Goal: Task Accomplishment & Management: Use online tool/utility

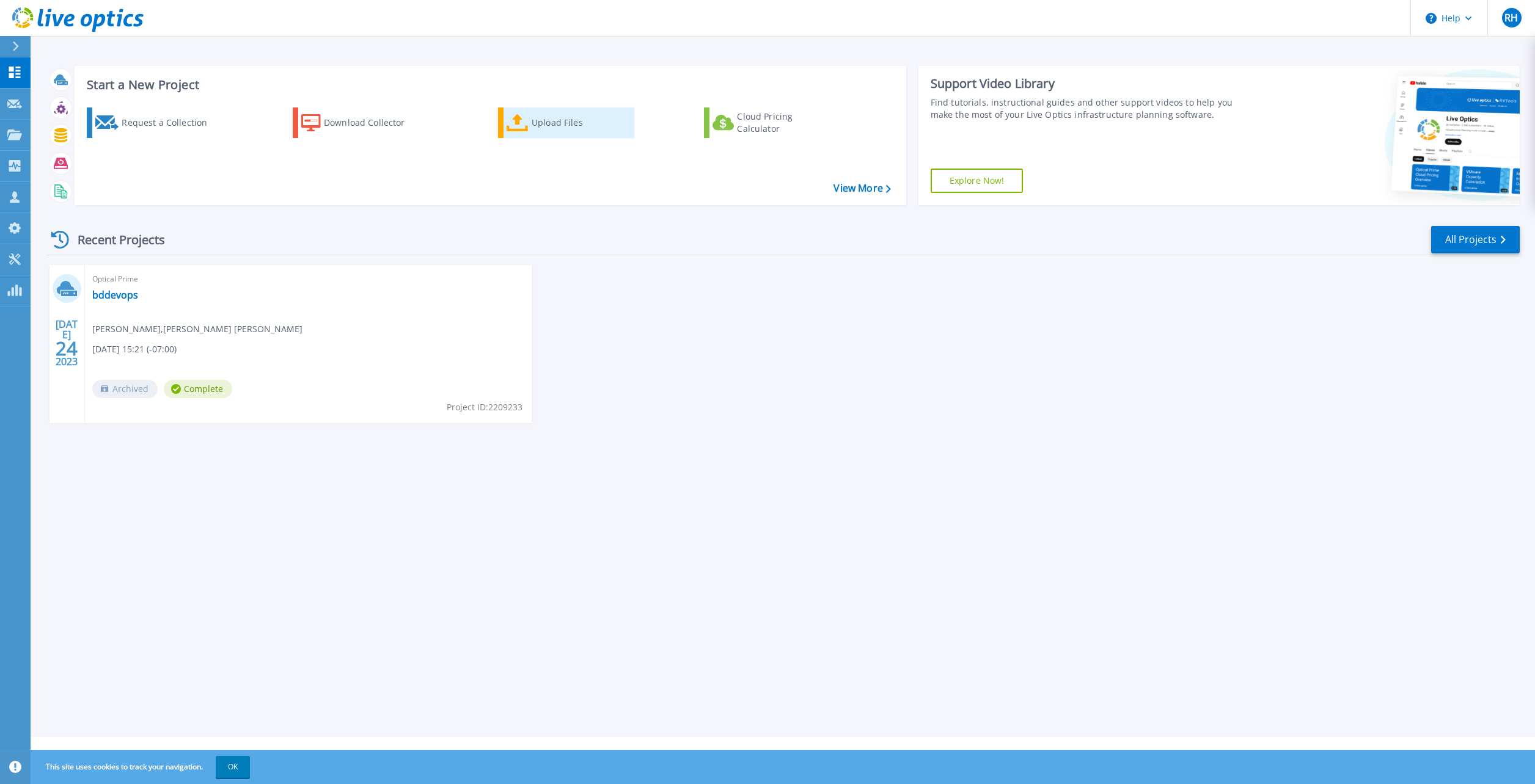
click at [535, 122] on div "Upload Files" at bounding box center [581, 123] width 98 height 24
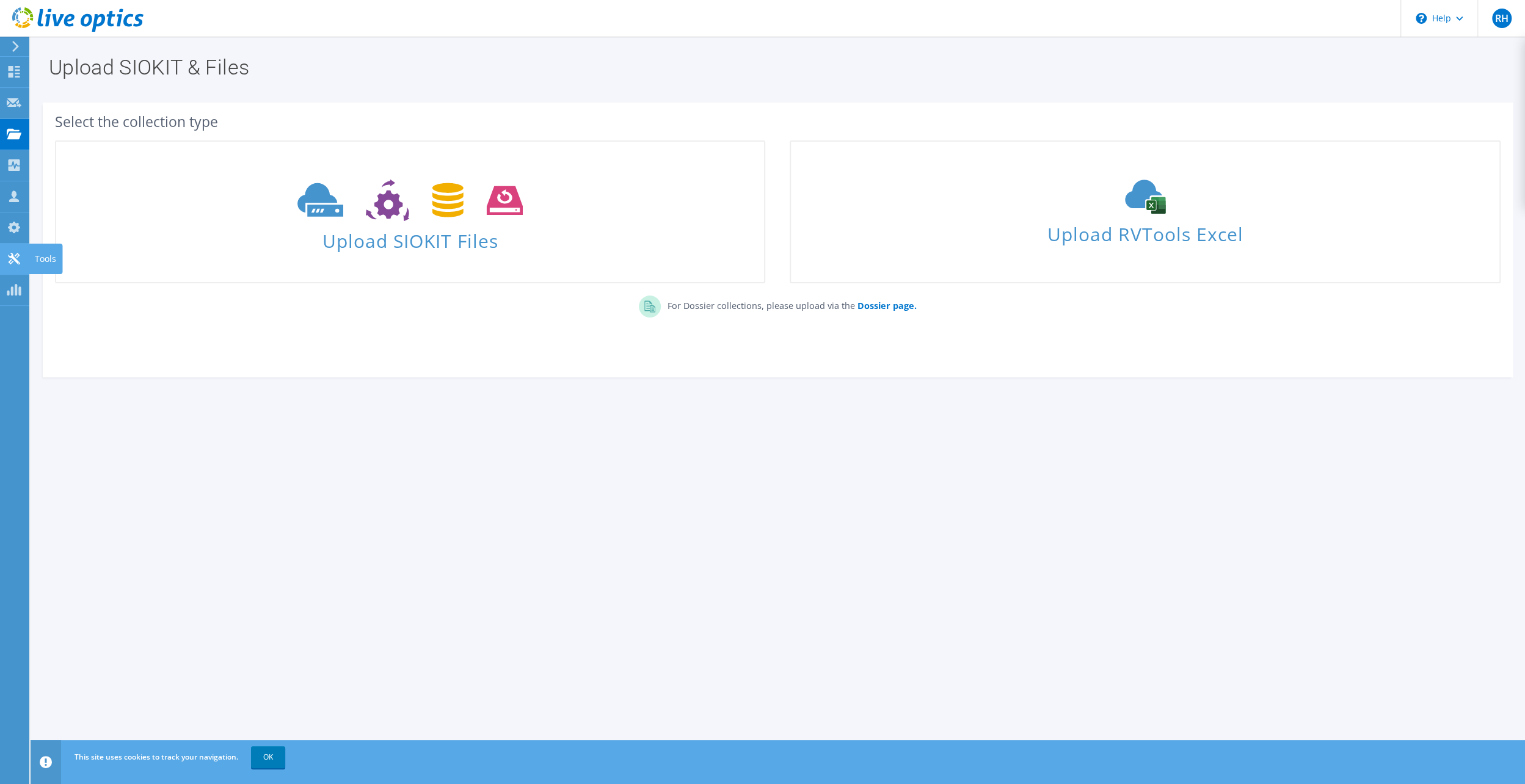
click at [17, 256] on use at bounding box center [13, 258] width 12 height 12
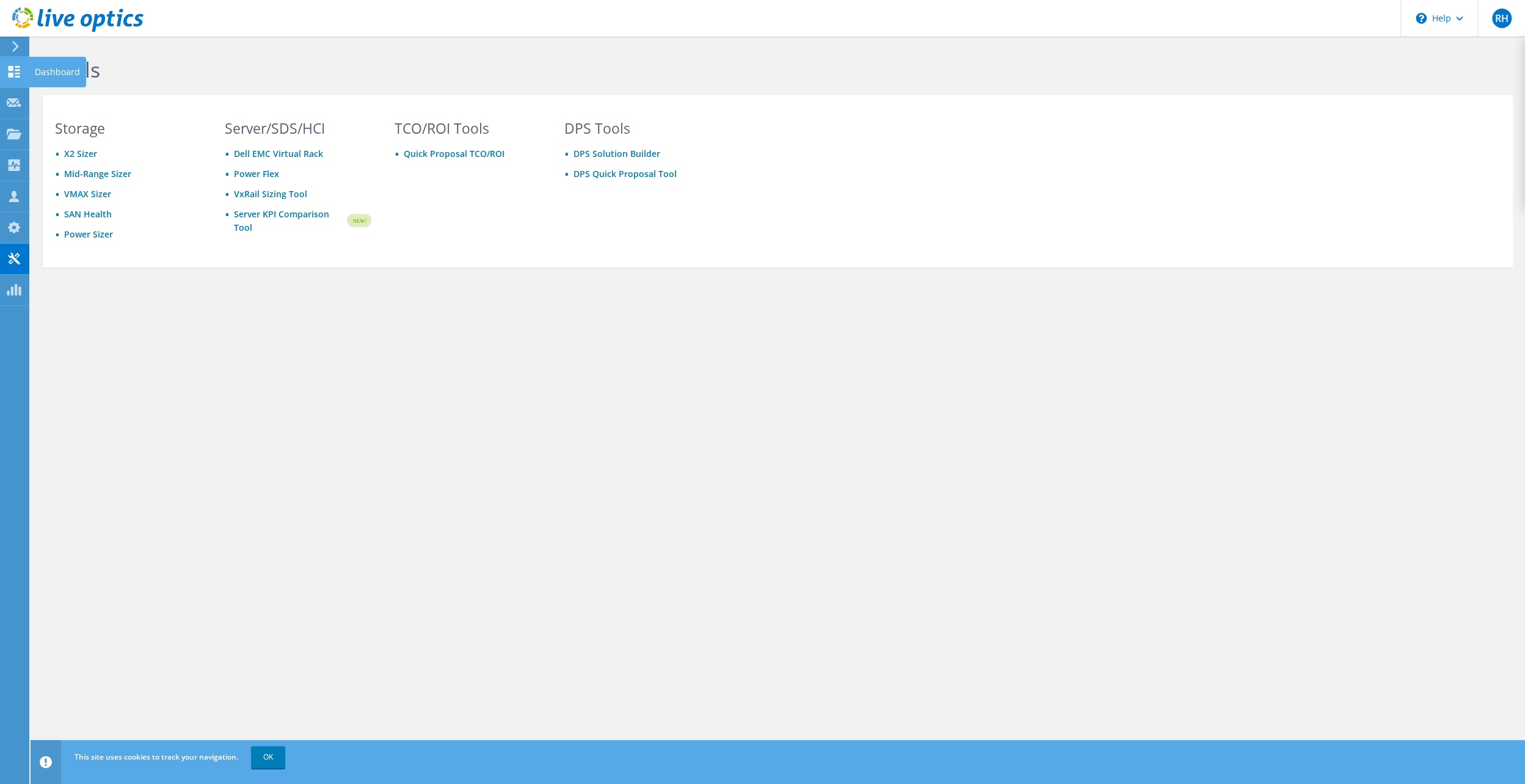
click at [13, 68] on use at bounding box center [14, 72] width 12 height 12
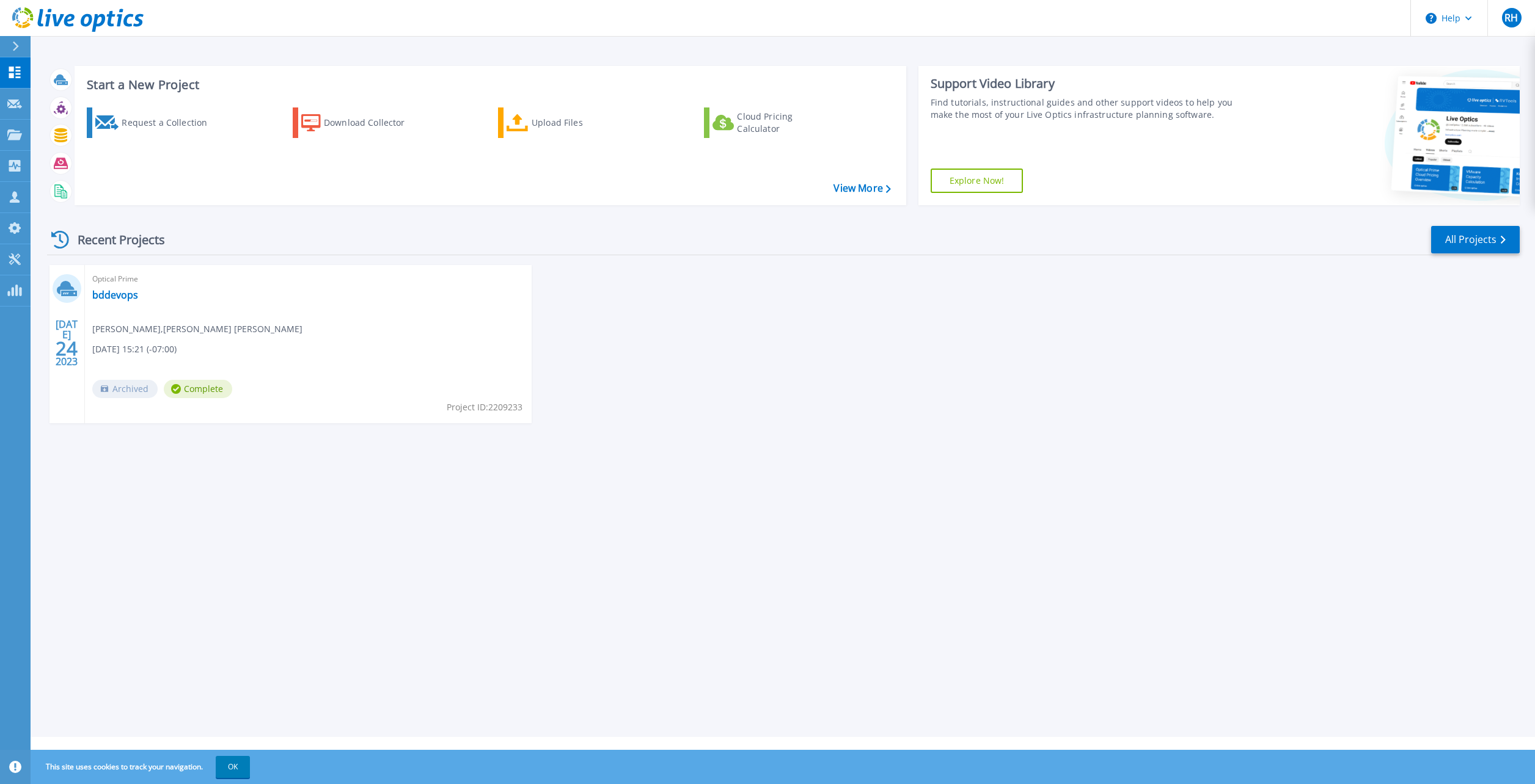
click at [15, 44] on icon at bounding box center [16, 46] width 6 height 9
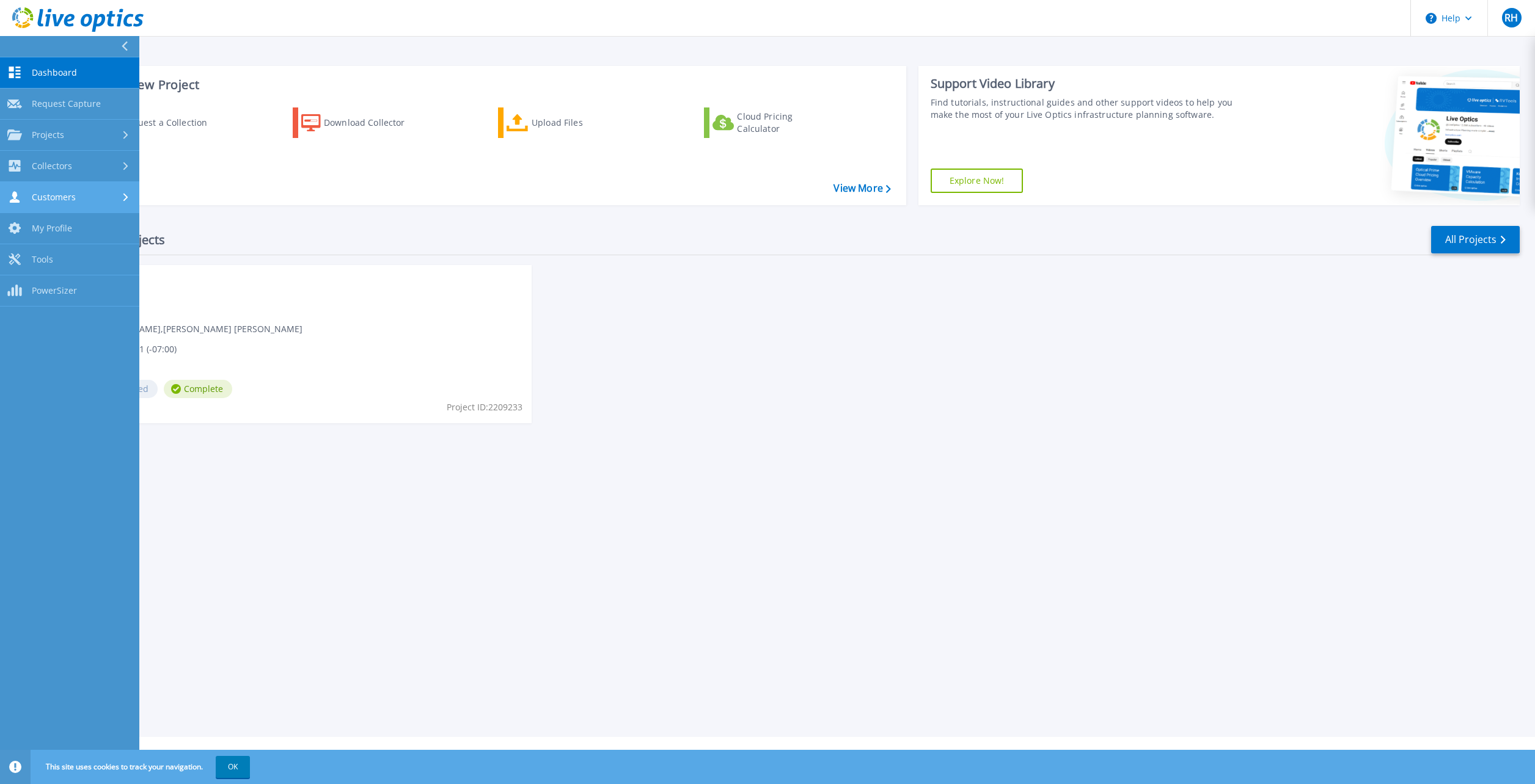
click at [34, 203] on div "Customers" at bounding box center [41, 197] width 68 height 12
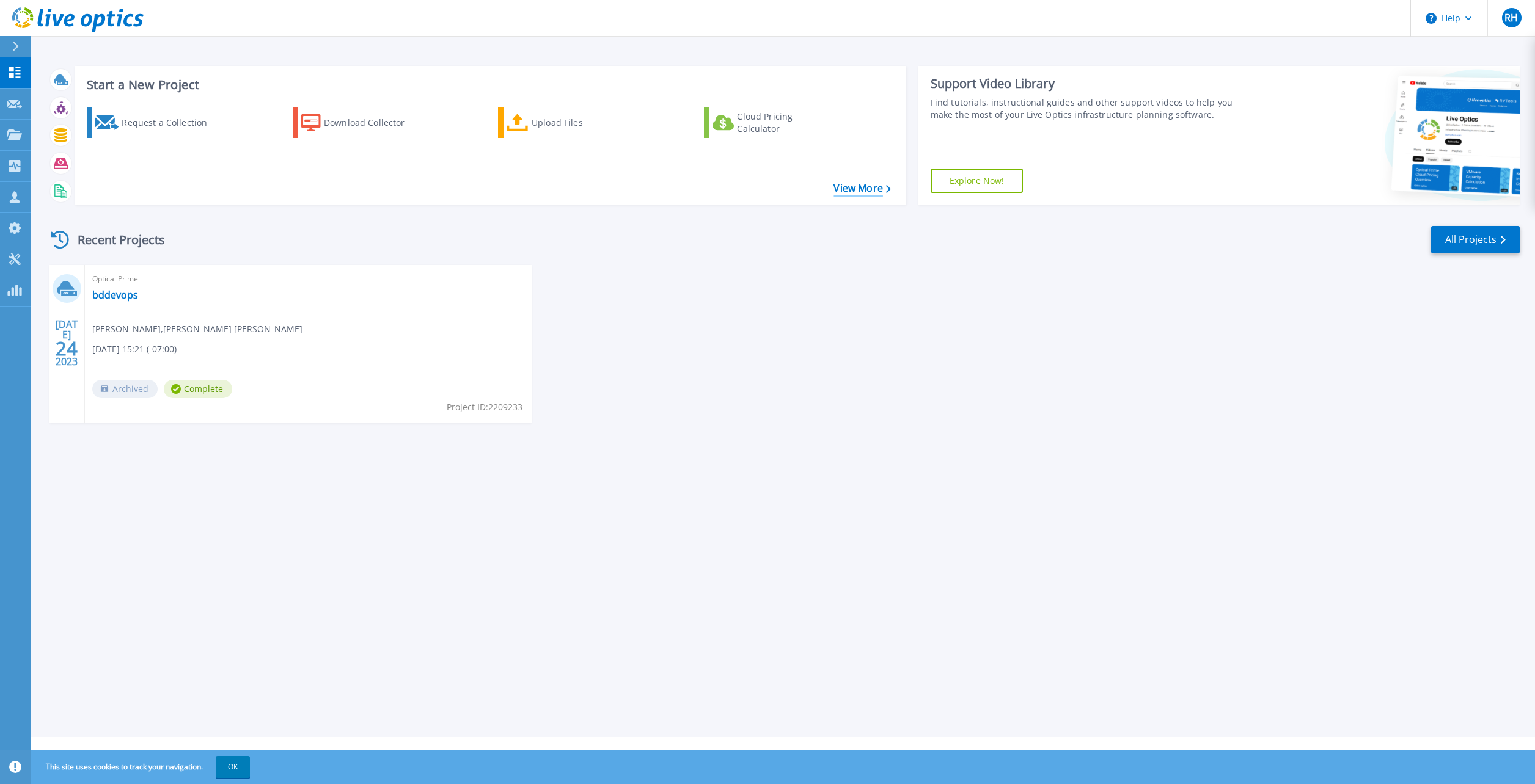
click at [845, 193] on link "View More" at bounding box center [862, 188] width 57 height 12
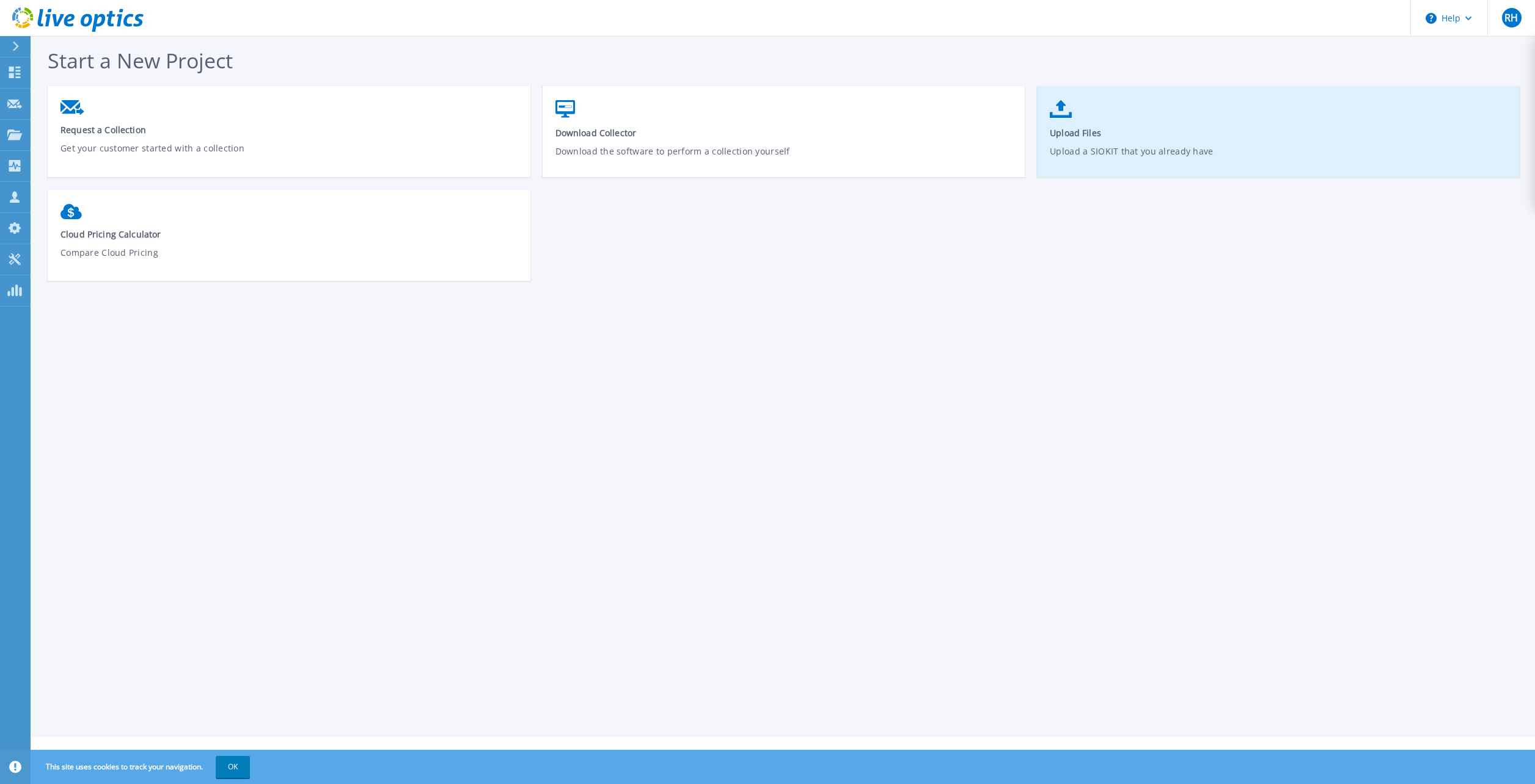
click at [1122, 156] on p "Upload a SIOKIT that you already have" at bounding box center [1279, 159] width 458 height 28
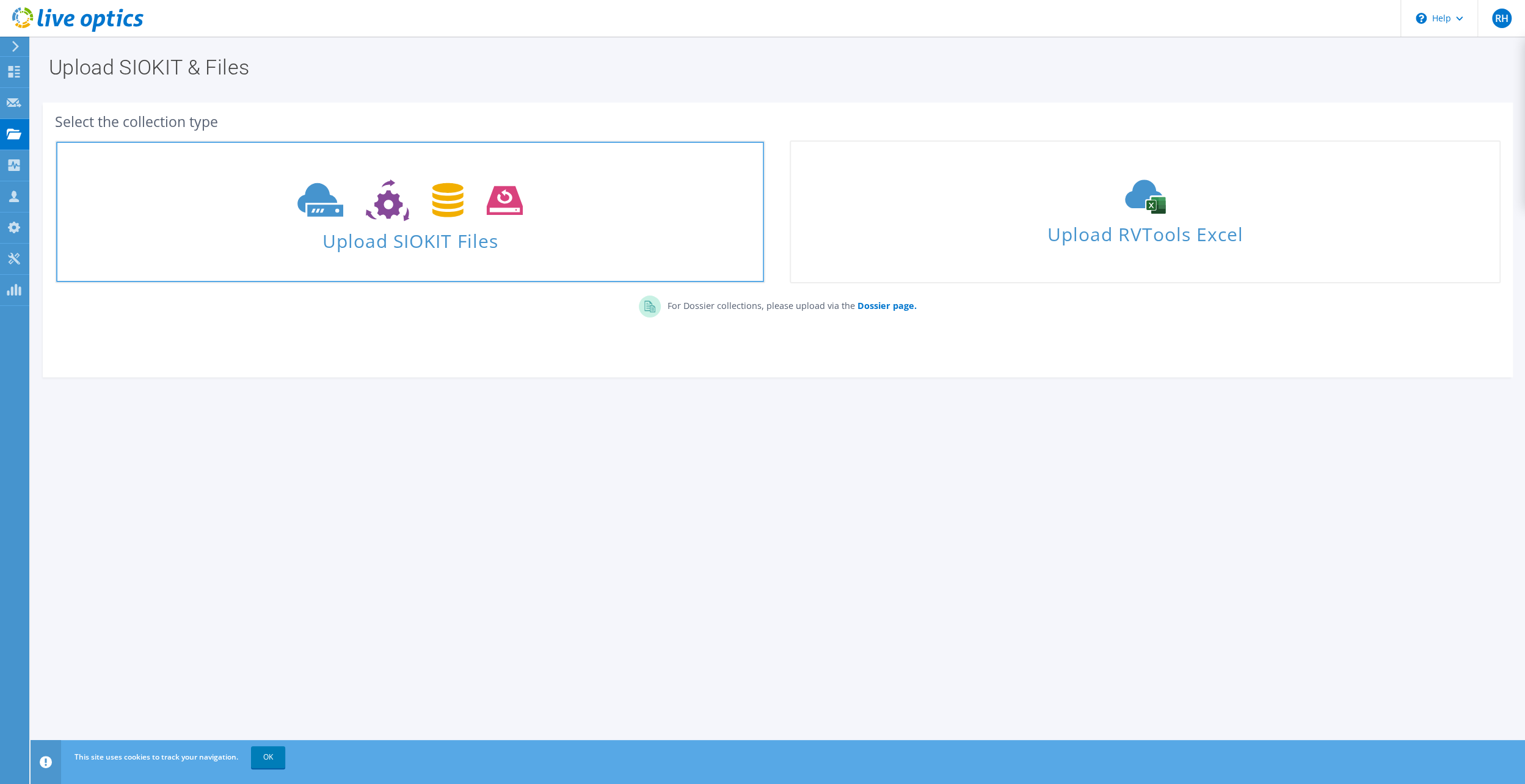
click at [530, 224] on span "Upload SIOKIT Files" at bounding box center [410, 237] width 708 height 26
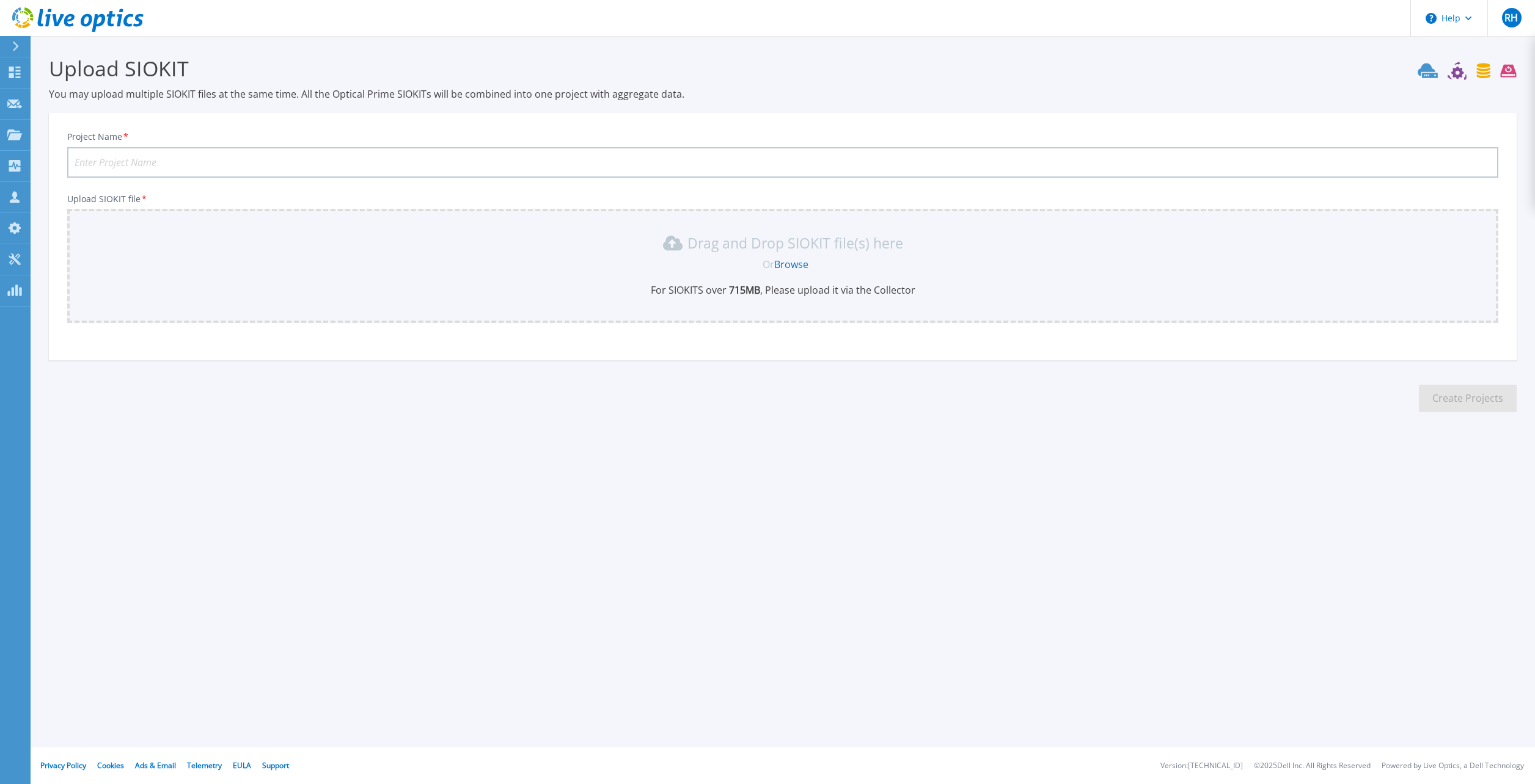
click at [712, 156] on input "Project Name *" at bounding box center [782, 162] width 1431 height 31
type input "[PERSON_NAME]"
click at [794, 267] on link "Browse" at bounding box center [791, 264] width 34 height 13
click at [13, 70] on icon at bounding box center [15, 72] width 12 height 12
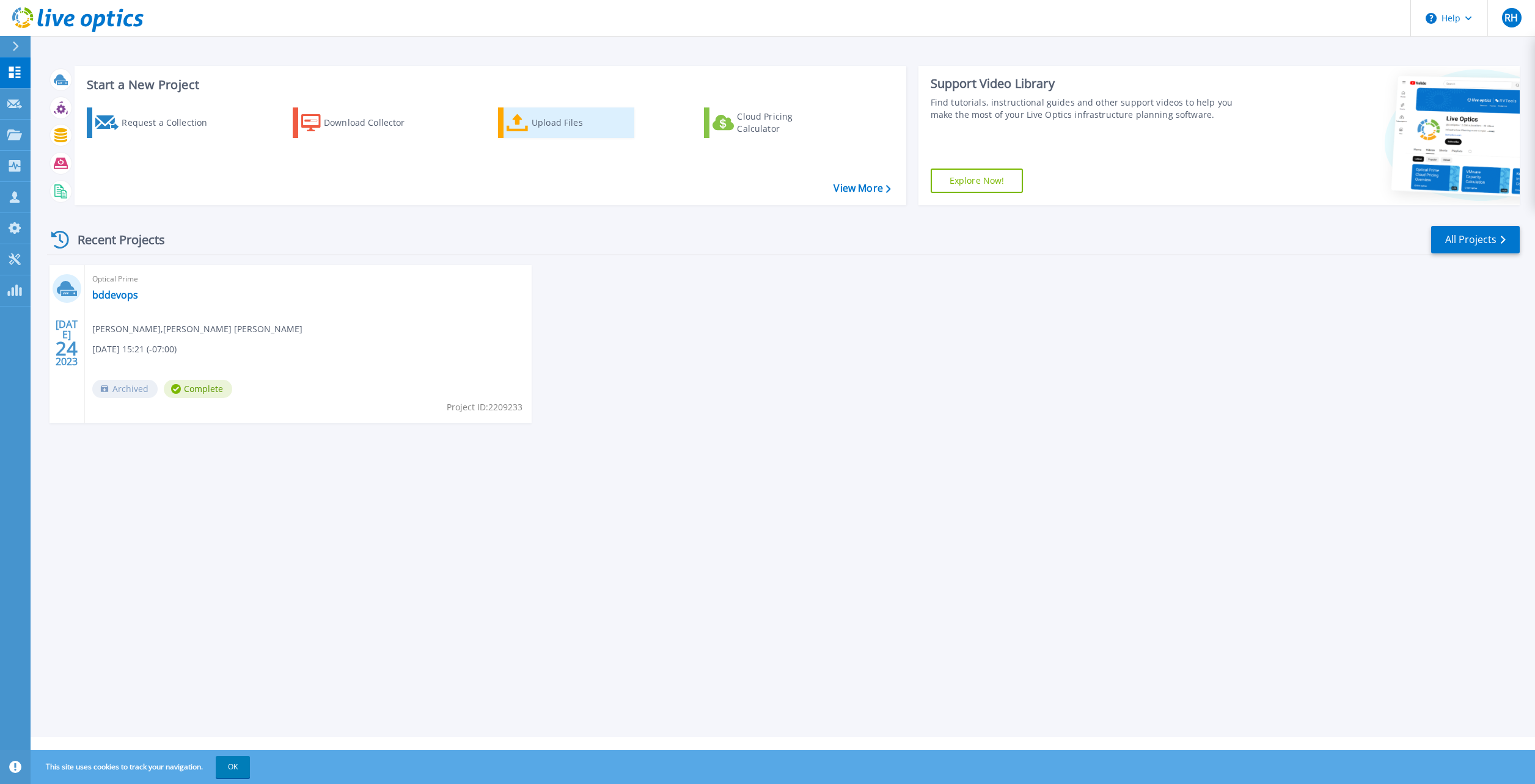
click at [570, 132] on div "Upload Files" at bounding box center [581, 123] width 98 height 24
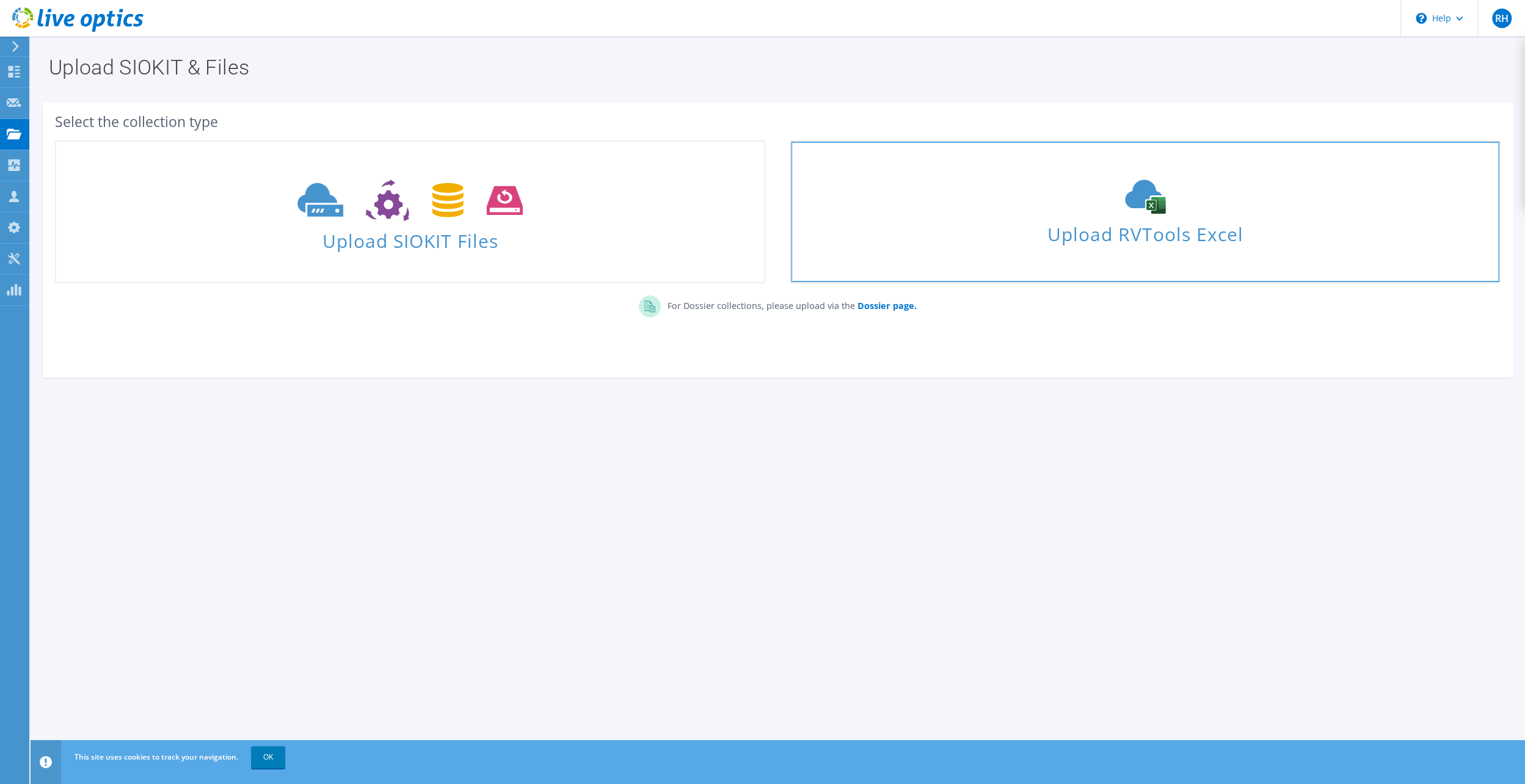
click at [1142, 237] on span "Upload RVTools Excel" at bounding box center [1145, 230] width 708 height 26
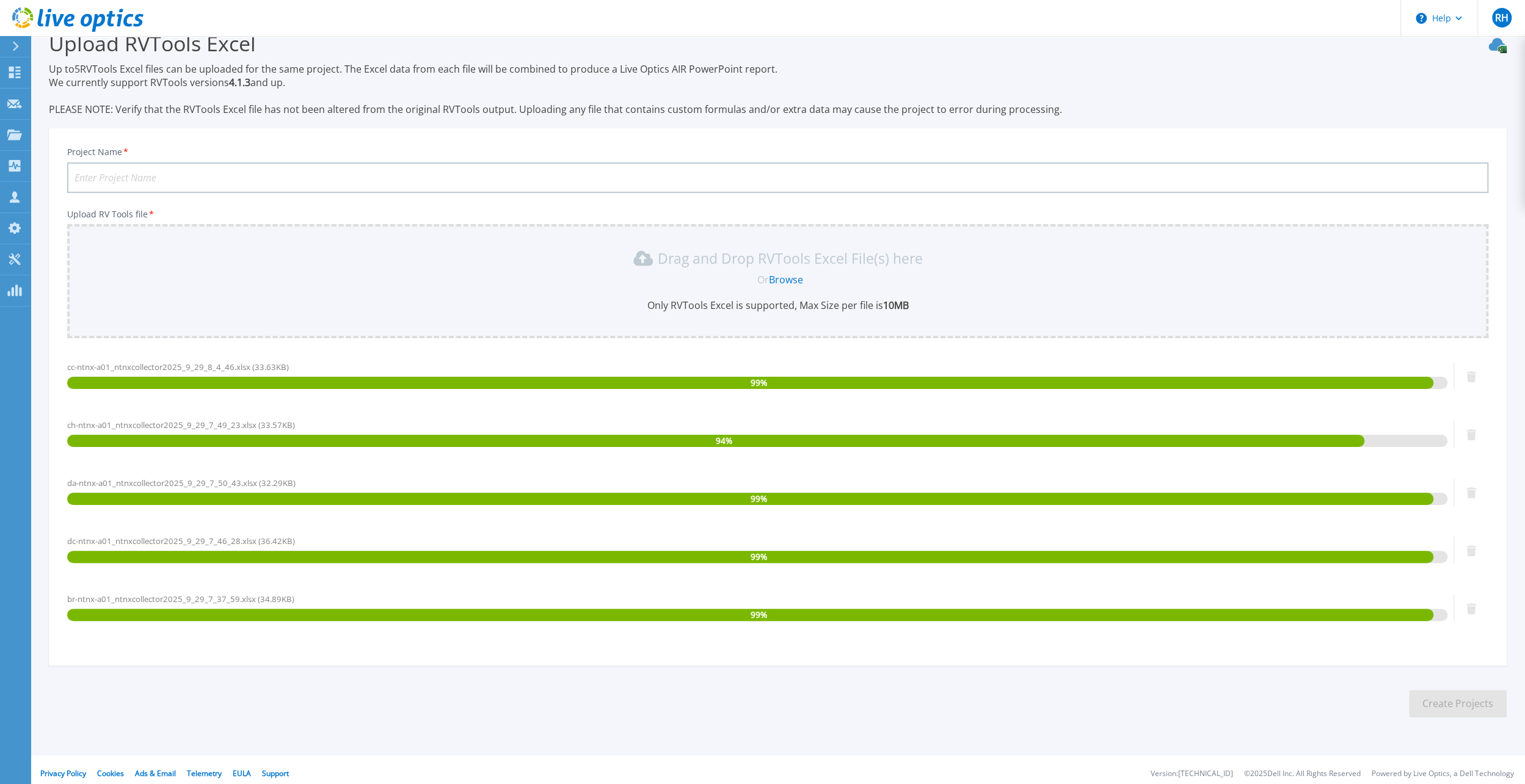
scroll to position [33, 0]
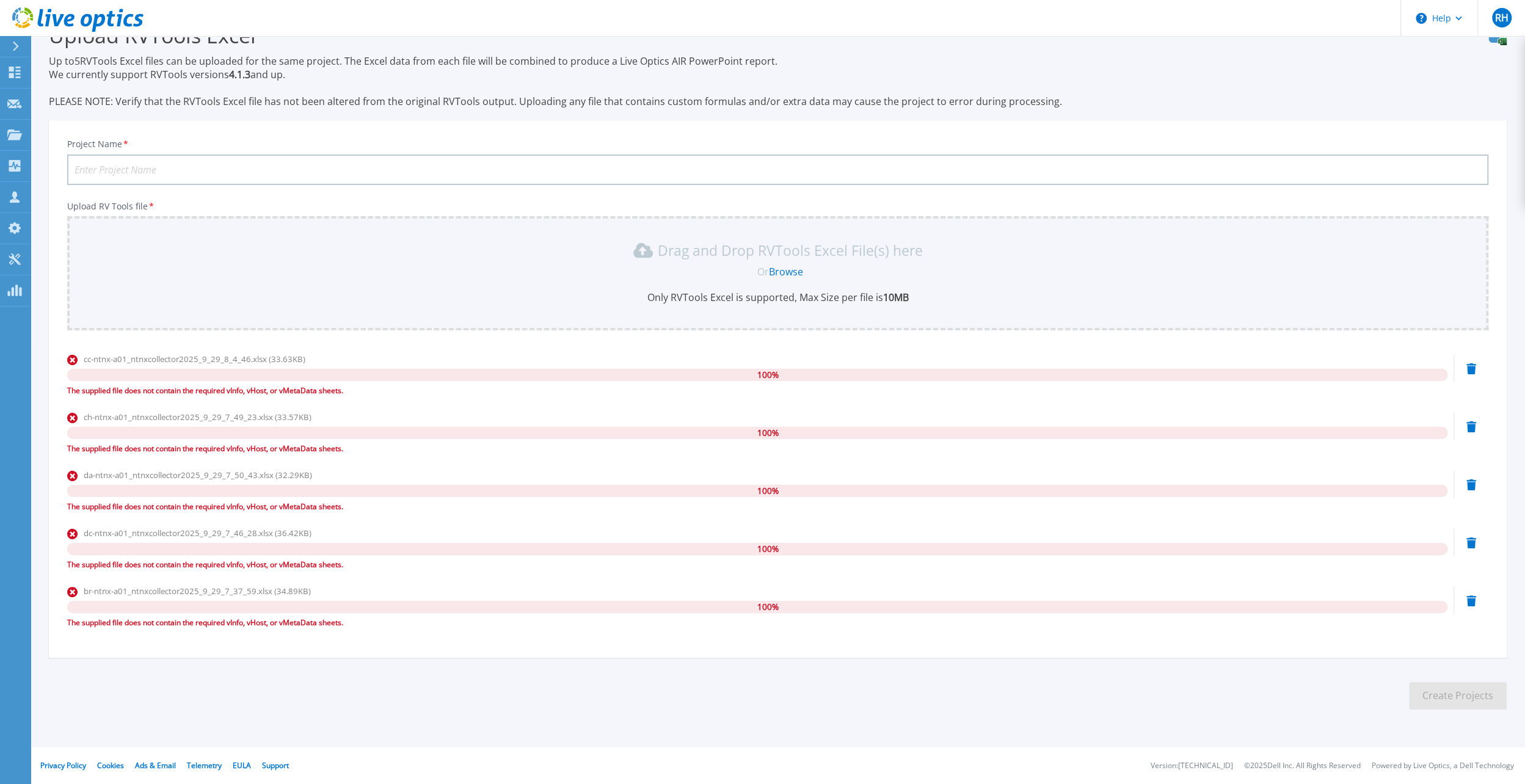
click at [676, 171] on input "Project Name *" at bounding box center [777, 169] width 1421 height 31
type input "Sheppard Mullin"
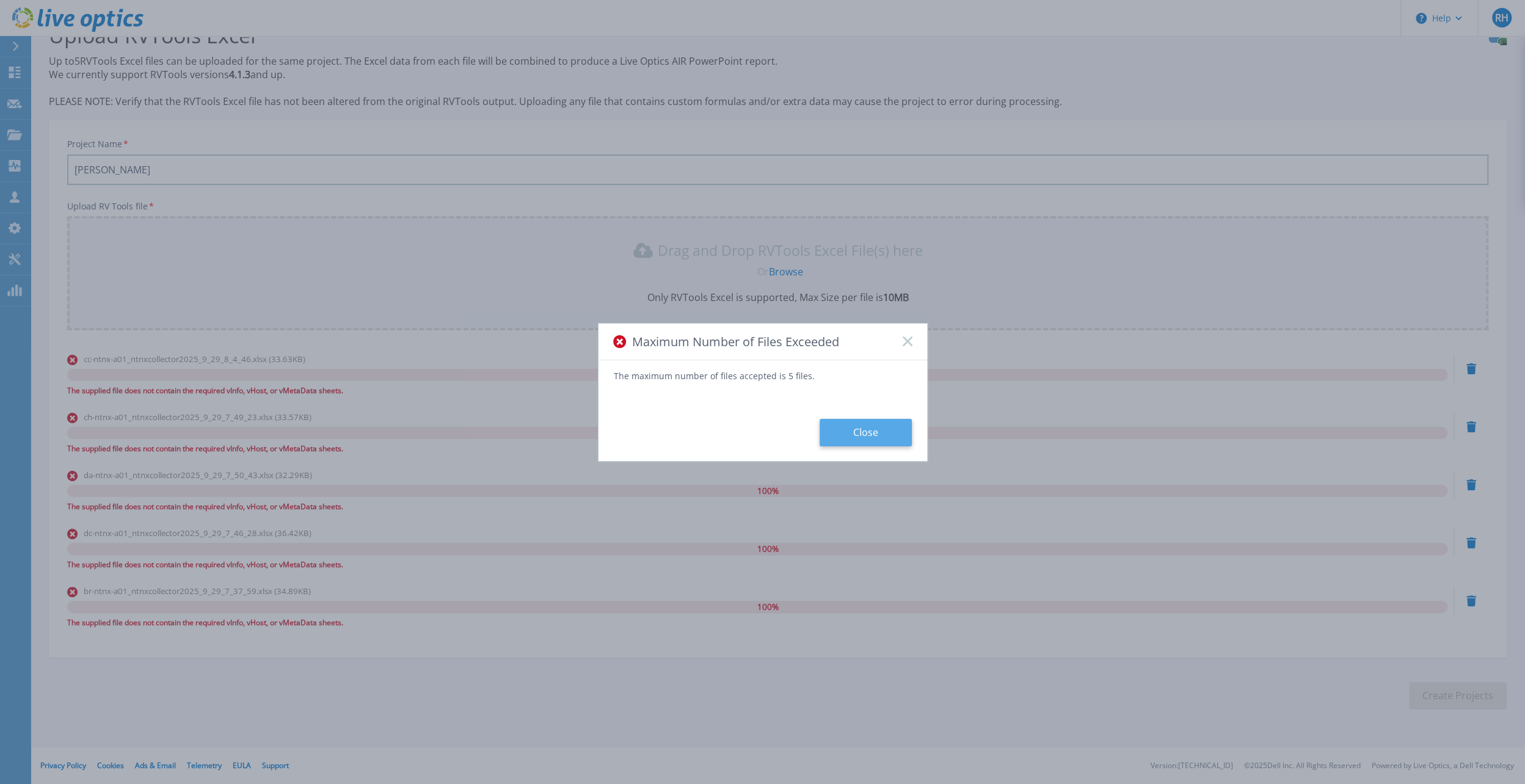
click at [875, 441] on button "Close" at bounding box center [865, 432] width 92 height 28
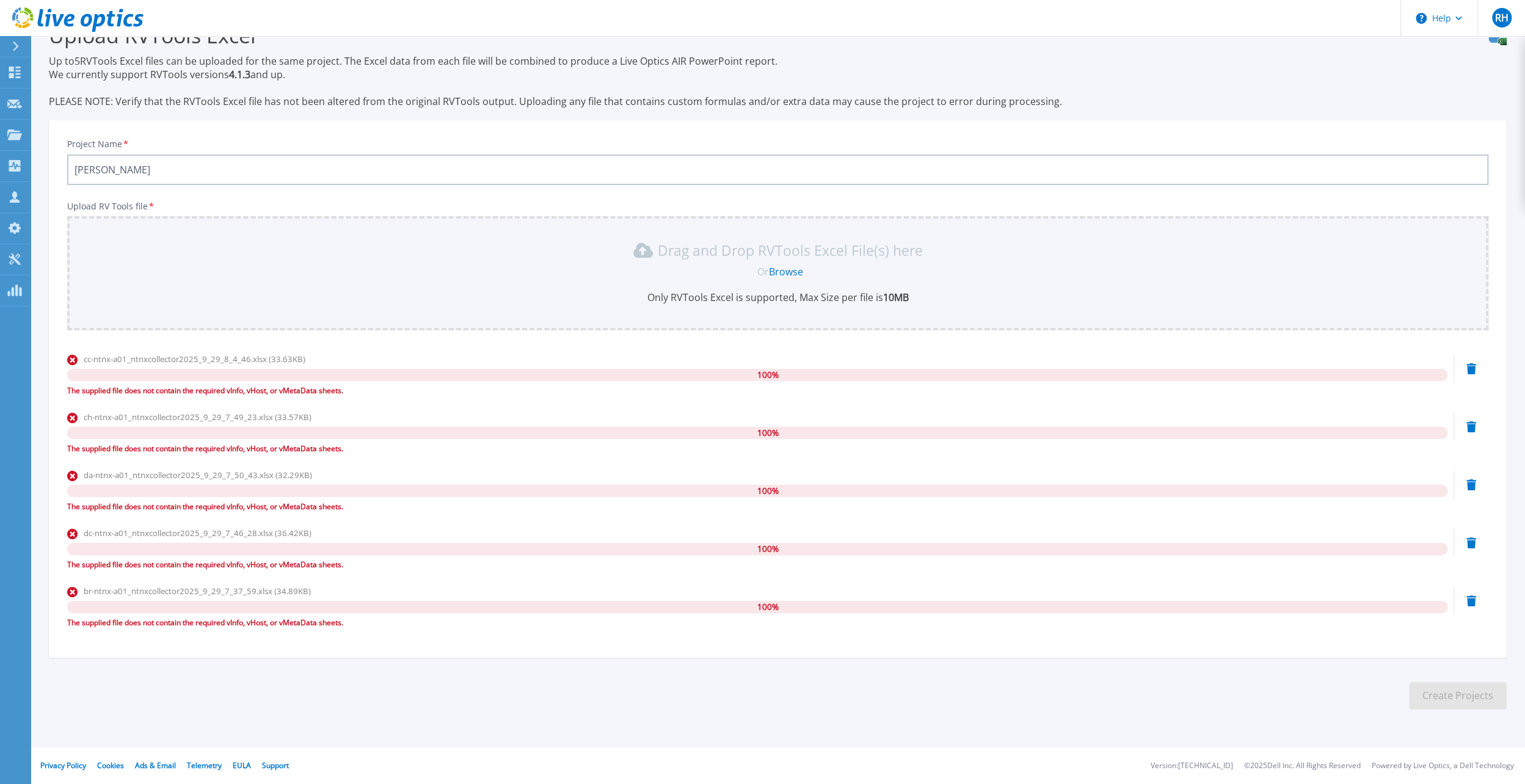
click at [1474, 367] on icon at bounding box center [1471, 369] width 9 height 11
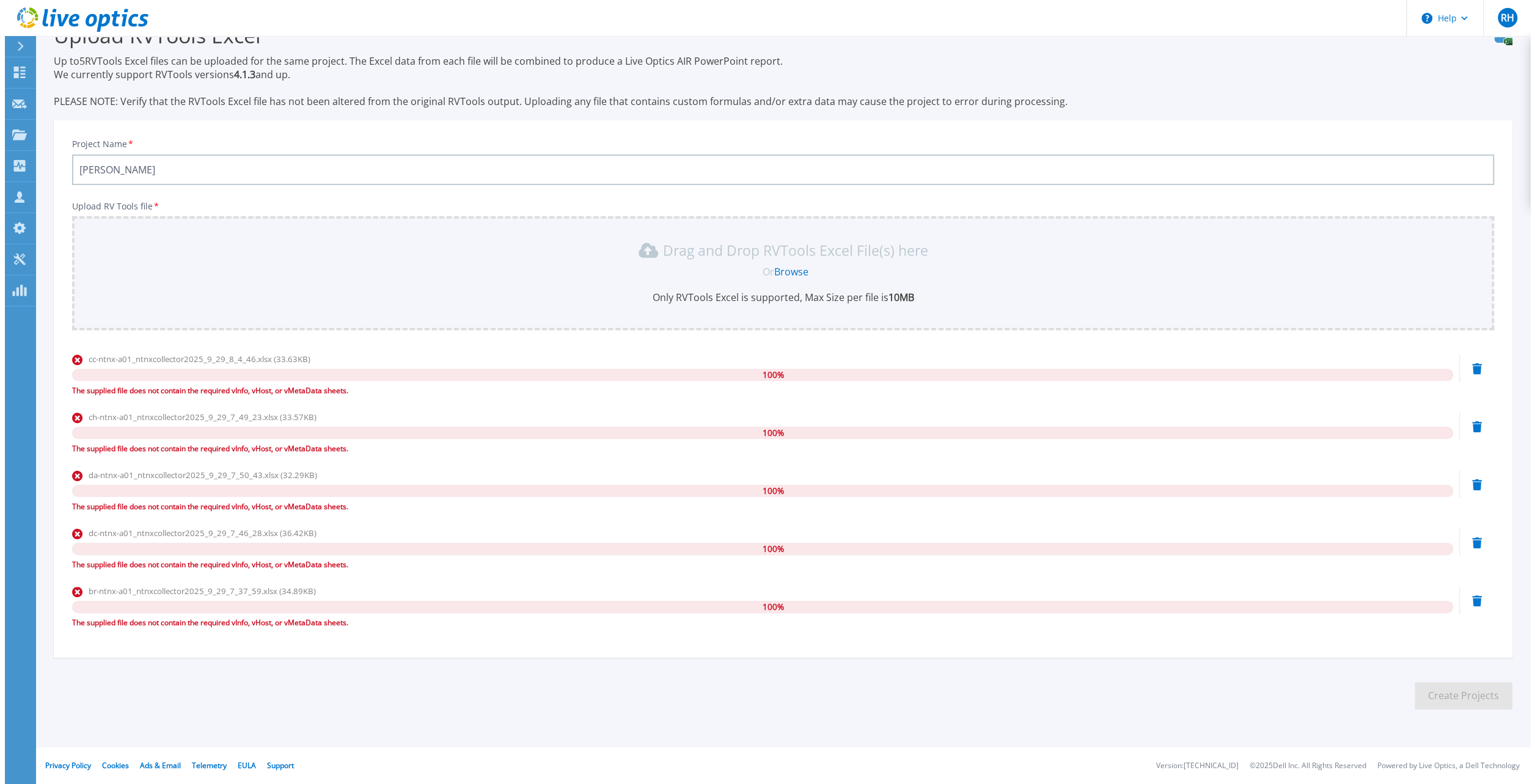
scroll to position [0, 0]
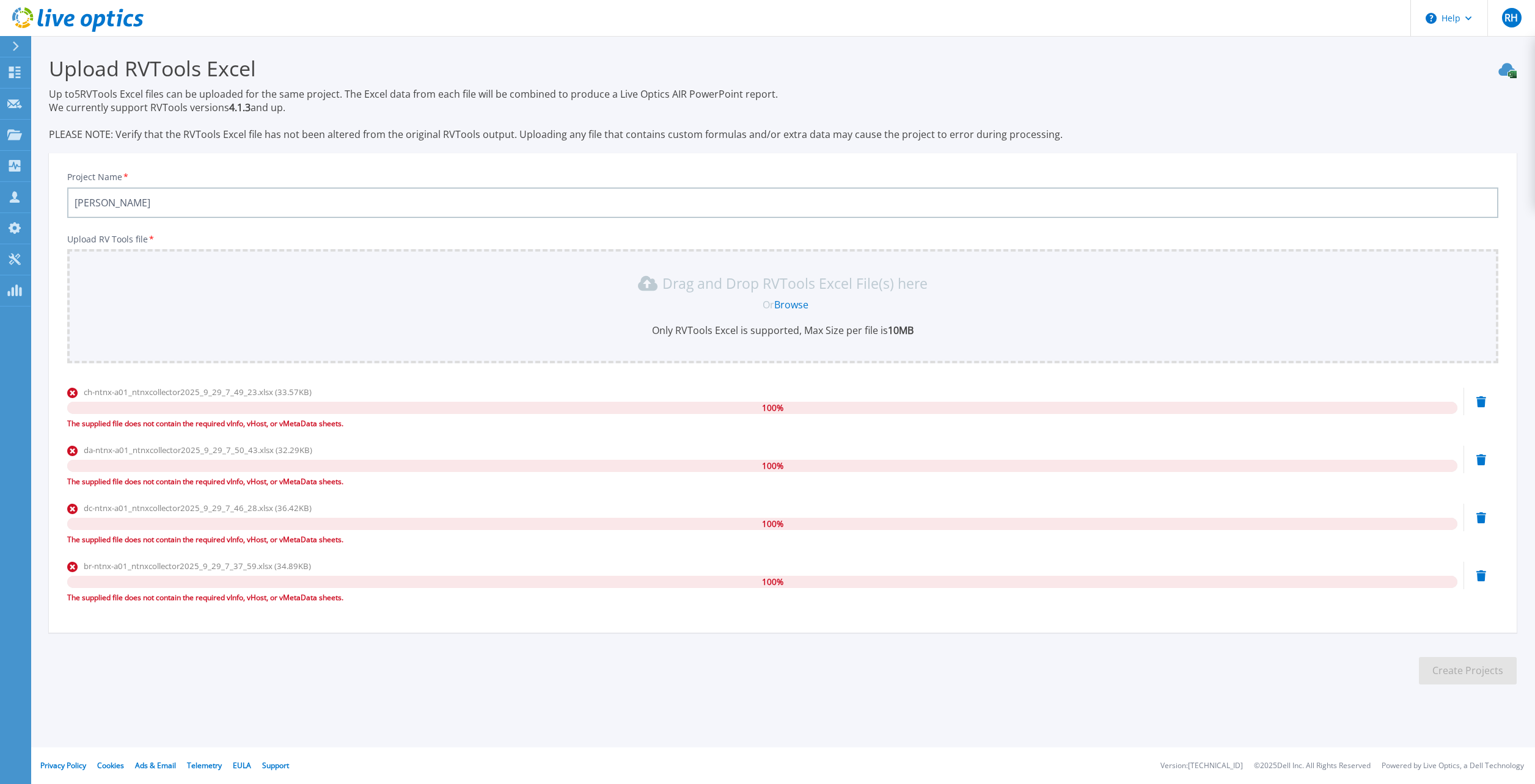
click at [1481, 407] on icon at bounding box center [1481, 402] width 9 height 11
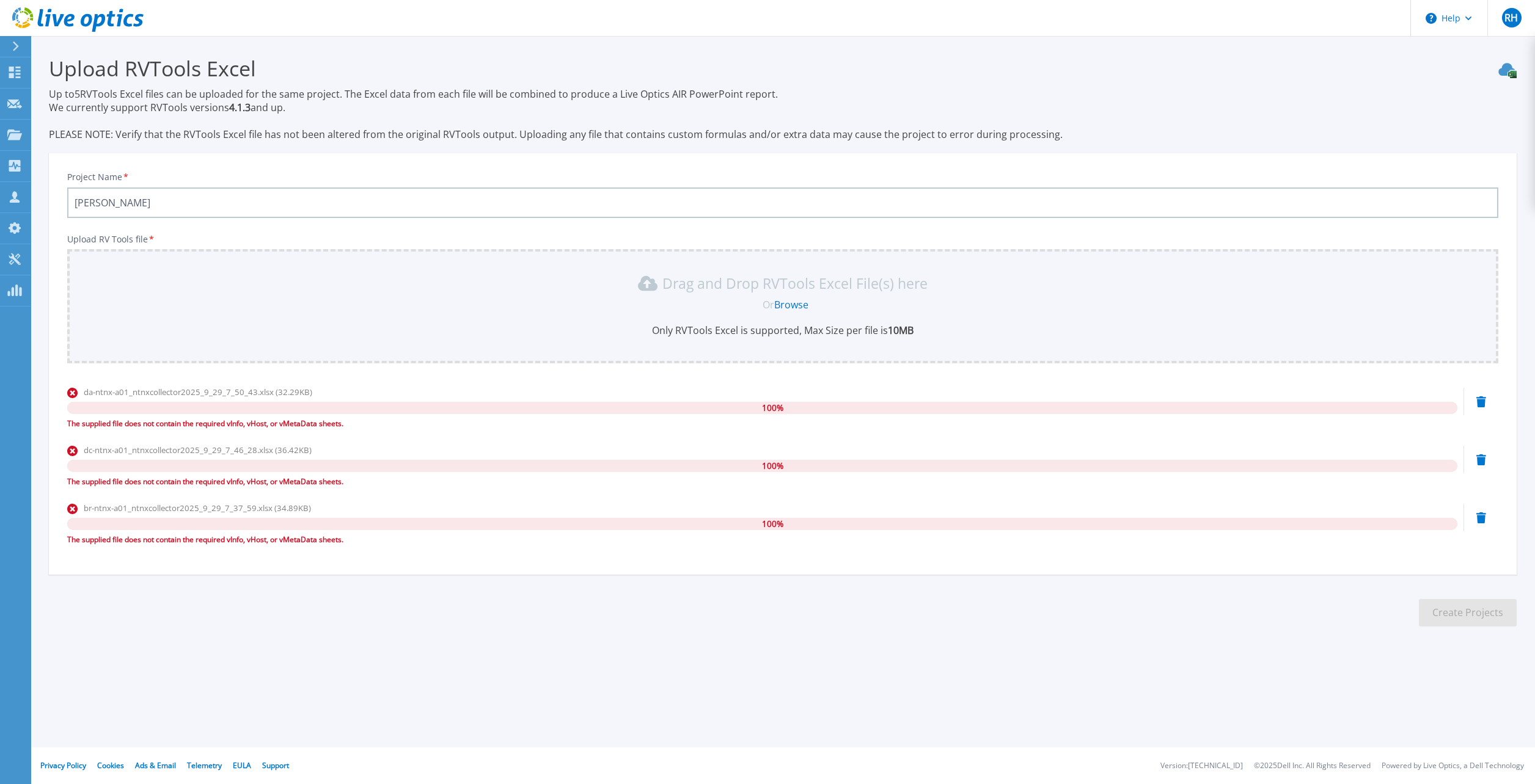
click at [1482, 400] on icon at bounding box center [1481, 402] width 9 height 11
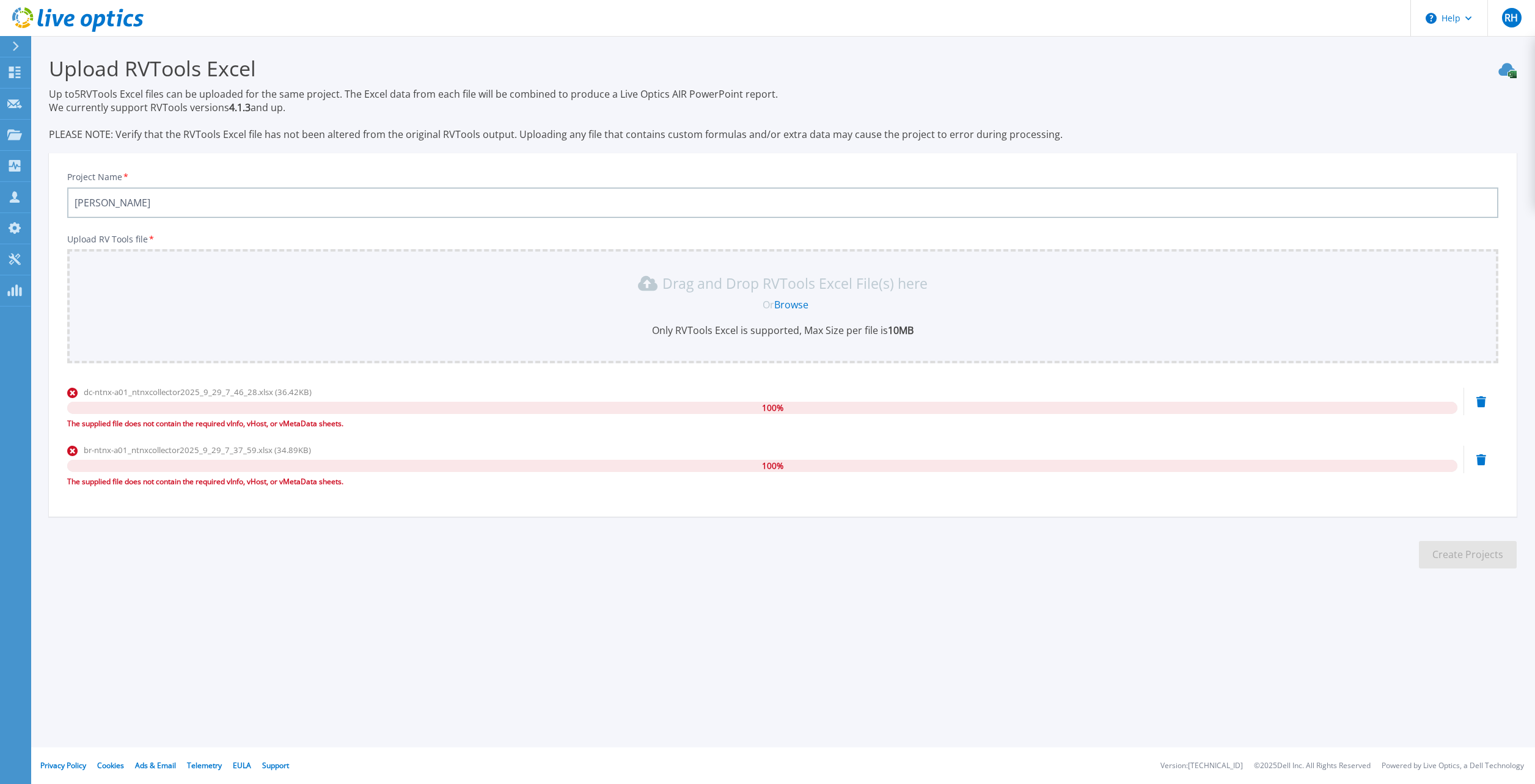
click at [1481, 405] on icon at bounding box center [1481, 402] width 9 height 11
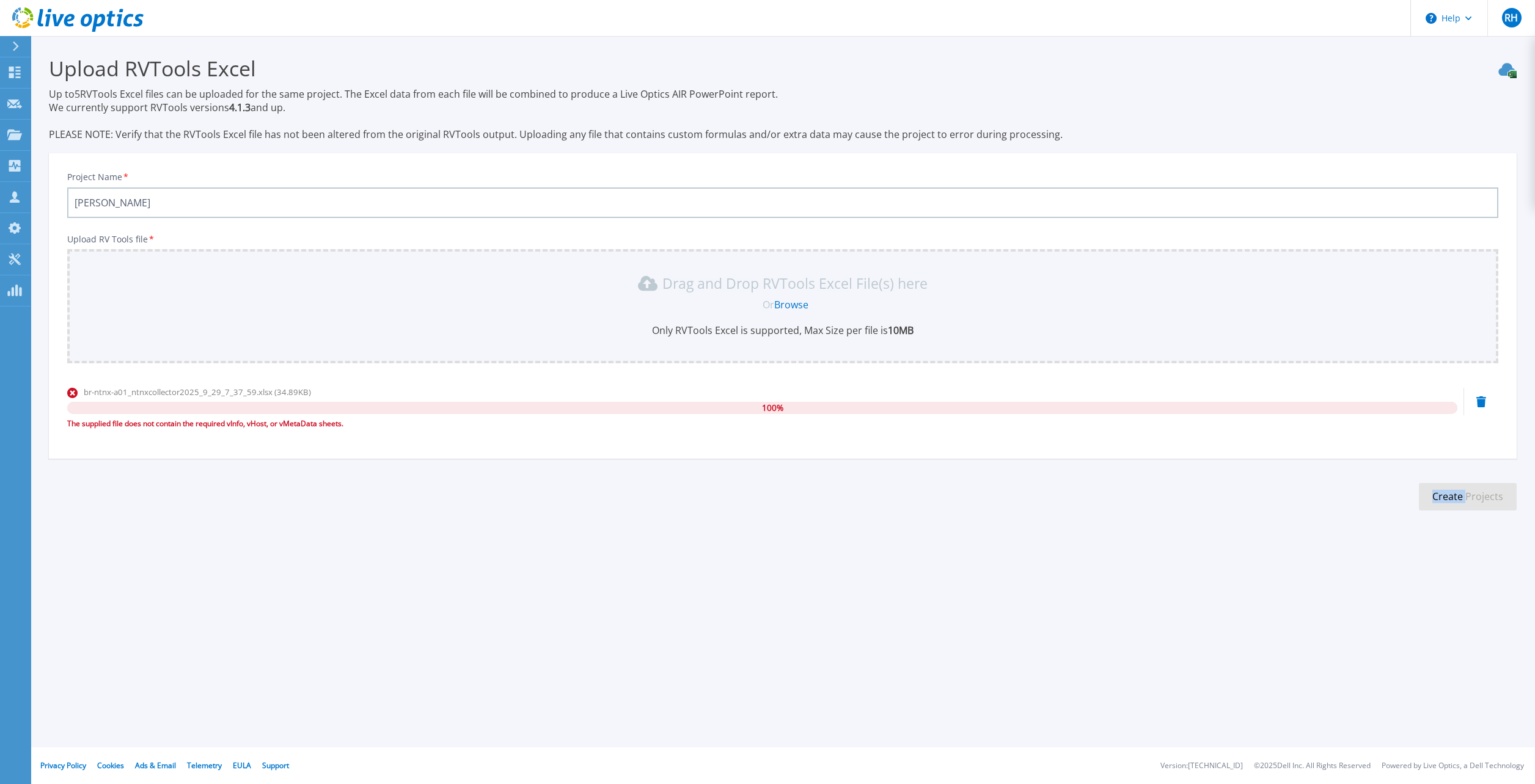
click at [1481, 406] on icon at bounding box center [1481, 402] width 9 height 11
click at [1481, 402] on icon at bounding box center [1481, 402] width 9 height 11
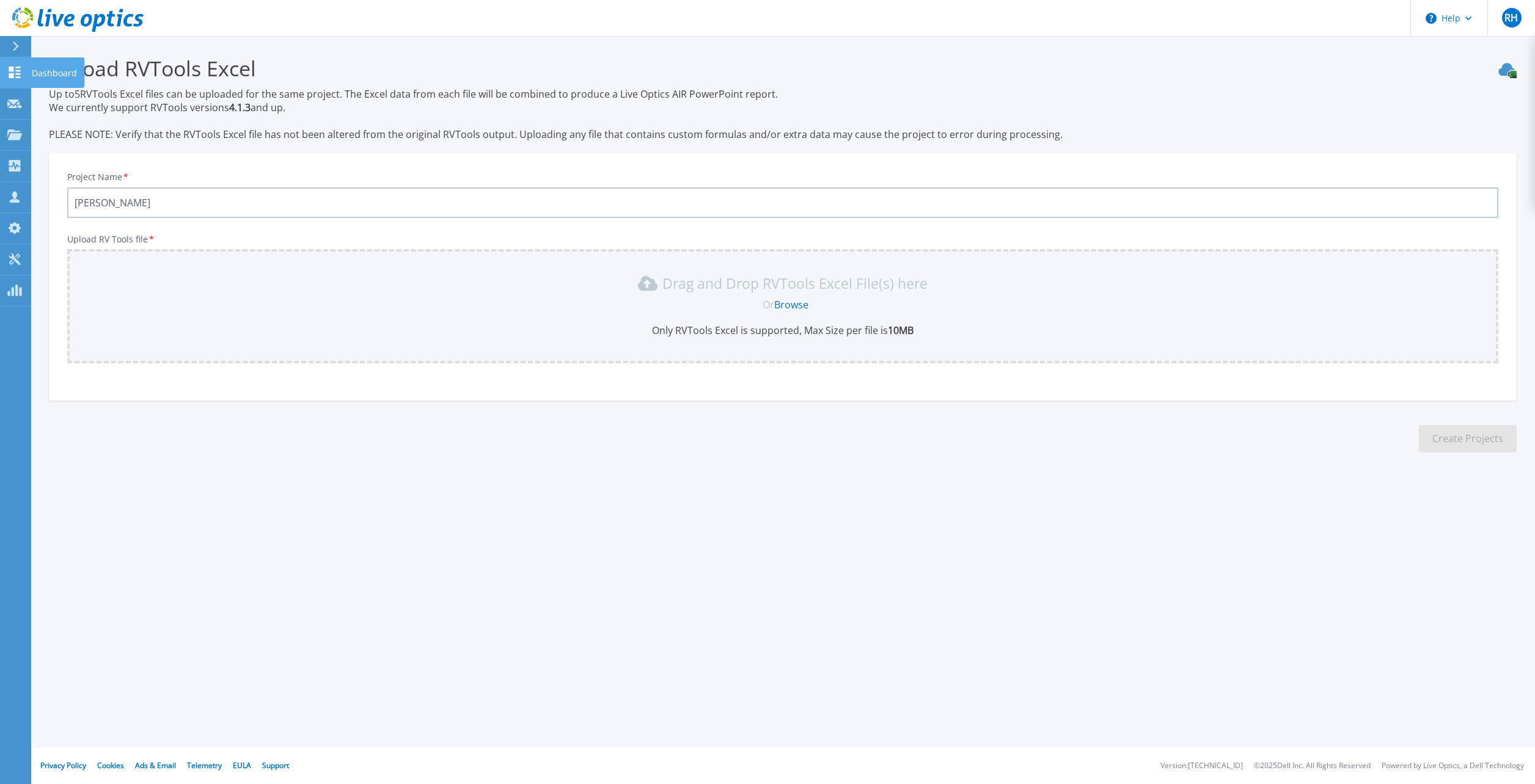
click at [19, 76] on icon at bounding box center [14, 72] width 15 height 12
